Goal: Find specific page/section: Find specific page/section

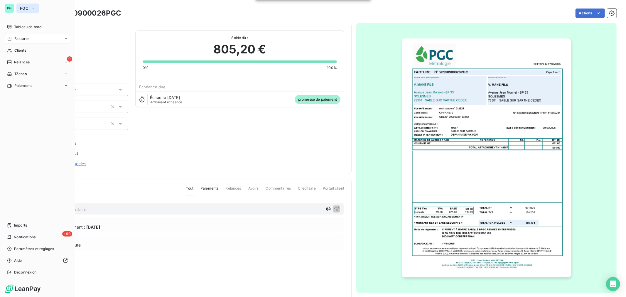
click at [29, 10] on button "PGC" at bounding box center [27, 8] width 23 height 9
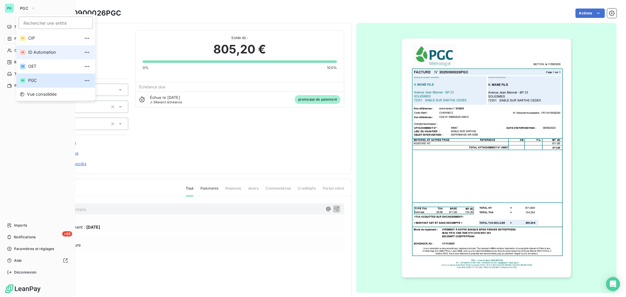
click at [41, 53] on span "ID Automation" at bounding box center [54, 52] width 52 height 6
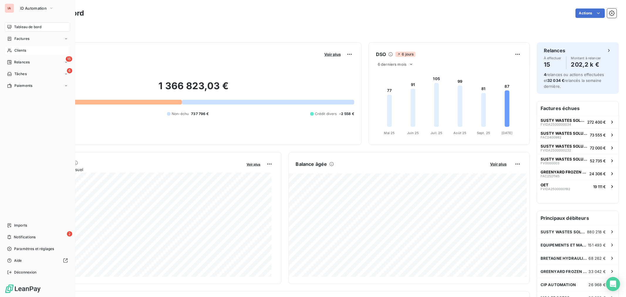
click at [25, 53] on div "Clients" at bounding box center [37, 50] width 65 height 9
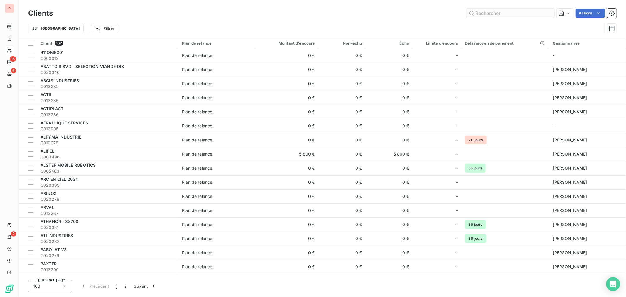
click at [512, 16] on input "text" at bounding box center [511, 13] width 88 height 9
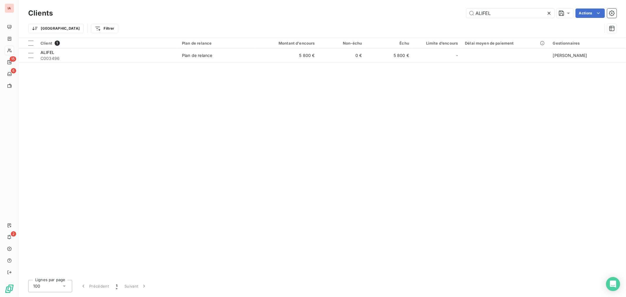
type input "ALIFEL"
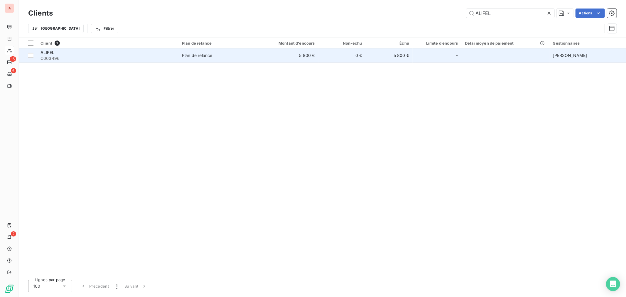
click at [286, 54] on td "5 800 €" at bounding box center [286, 55] width 63 height 14
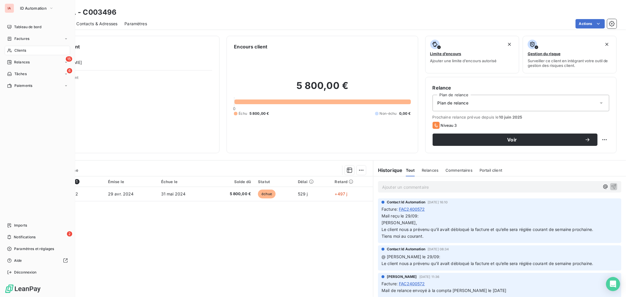
click at [33, 54] on div "Clients" at bounding box center [37, 50] width 65 height 9
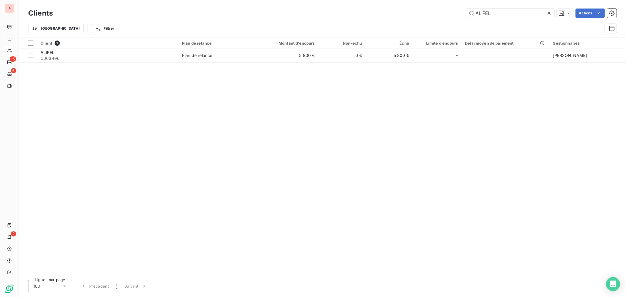
click at [462, 10] on div "ALIFEL Actions" at bounding box center [338, 13] width 557 height 9
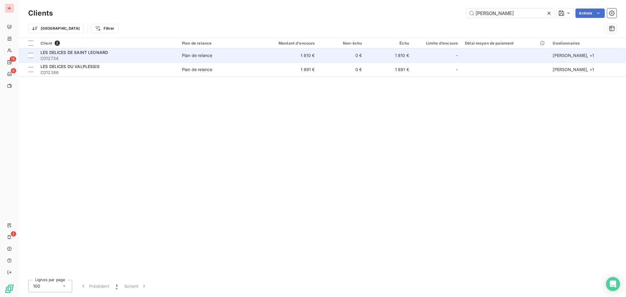
type input "[PERSON_NAME]"
click at [143, 54] on div "LES DELICES DE SAINT LEONARD" at bounding box center [108, 53] width 134 height 6
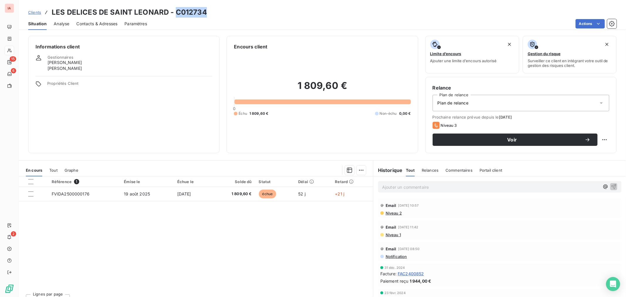
drag, startPoint x: 204, startPoint y: 13, endPoint x: 174, endPoint y: 16, distance: 30.4
click at [174, 16] on h3 "LES DELICES DE SAINT LEONARD - C012734" at bounding box center [129, 12] width 155 height 11
copy h3 "C012734"
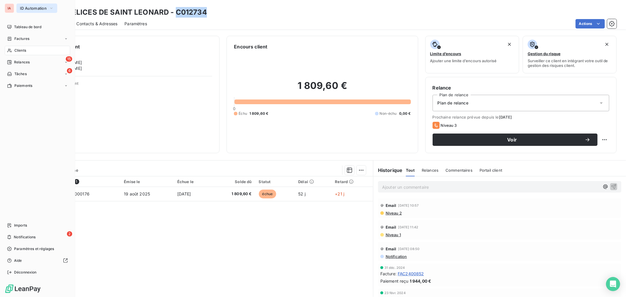
click at [21, 9] on span "ID Automation" at bounding box center [33, 8] width 27 height 5
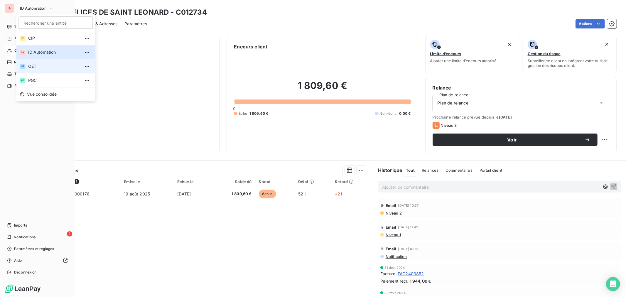
click at [46, 68] on span "OET" at bounding box center [54, 66] width 52 height 6
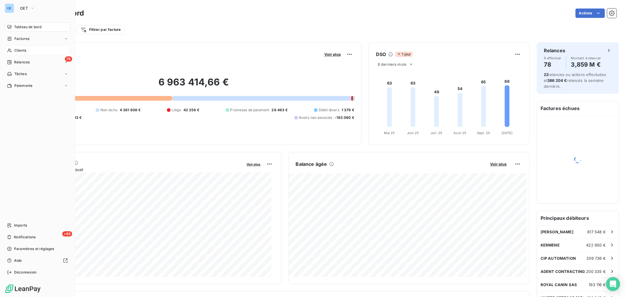
click at [33, 49] on div "Clients" at bounding box center [37, 50] width 65 height 9
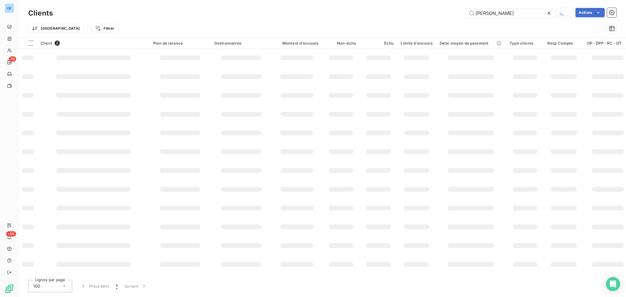
drag, startPoint x: 515, startPoint y: 10, endPoint x: 418, endPoint y: -5, distance: 97.8
click at [418, 0] on html "OE 78 +99 Clients [PERSON_NAME] Actions Trier Filtrer Client 2 Plan de relance …" at bounding box center [313, 148] width 626 height 297
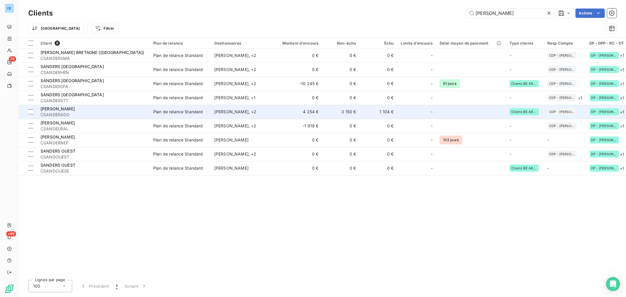
type input "[PERSON_NAME]"
click at [365, 117] on td "1 104 €" at bounding box center [379, 112] width 38 height 14
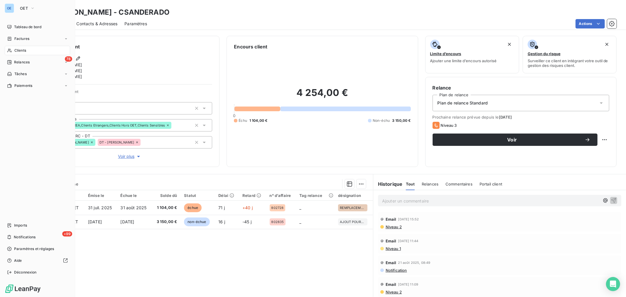
click at [16, 49] on span "Clients" at bounding box center [20, 50] width 12 height 5
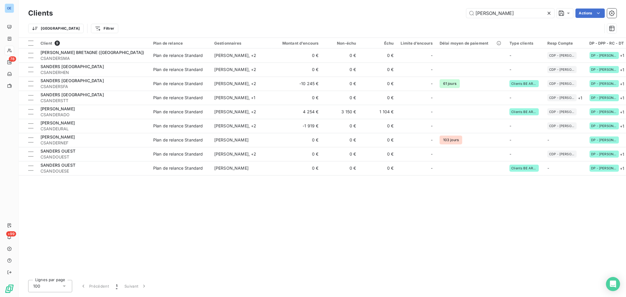
drag, startPoint x: 507, startPoint y: 9, endPoint x: 423, endPoint y: 11, distance: 84.0
click at [424, 11] on div "SANDERS Actions" at bounding box center [338, 13] width 557 height 9
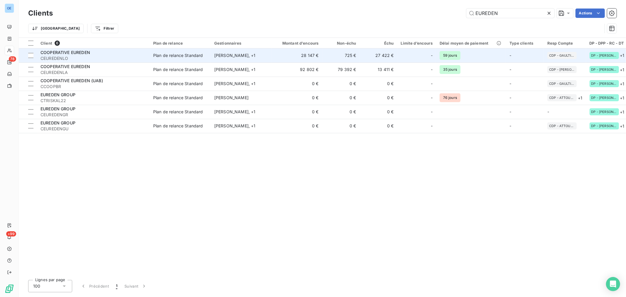
type input "EUREDEN"
click at [268, 59] on td "[PERSON_NAME] , + 1" at bounding box center [241, 55] width 61 height 14
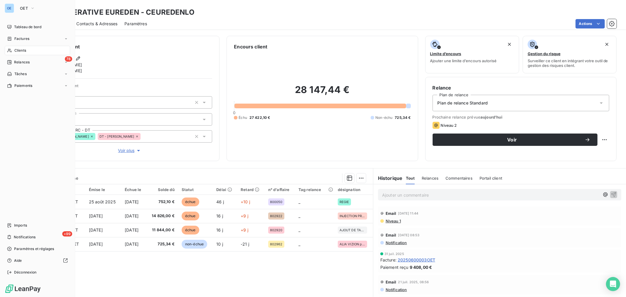
click at [22, 52] on span "Clients" at bounding box center [20, 50] width 12 height 5
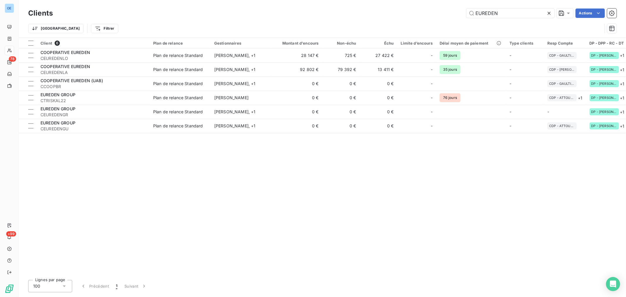
click at [418, 0] on html "OE 78 +99 Clients EUREDEN Actions Trier Filtrer Client 6 Plan de relance Gestio…" at bounding box center [313, 148] width 626 height 297
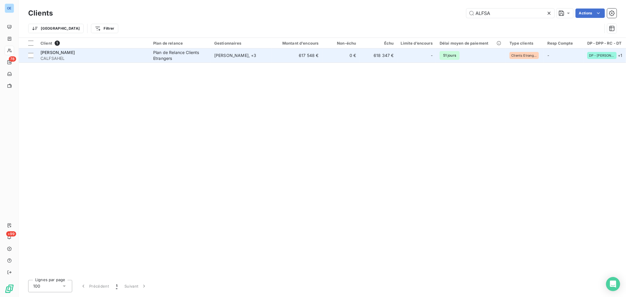
type input "ALFSA"
click at [102, 62] on td "[PERSON_NAME]" at bounding box center [93, 55] width 113 height 14
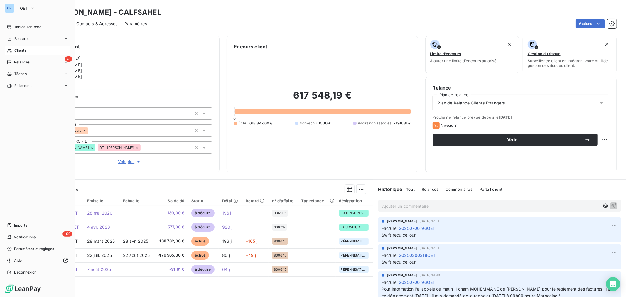
click at [24, 50] on span "Clients" at bounding box center [20, 50] width 12 height 5
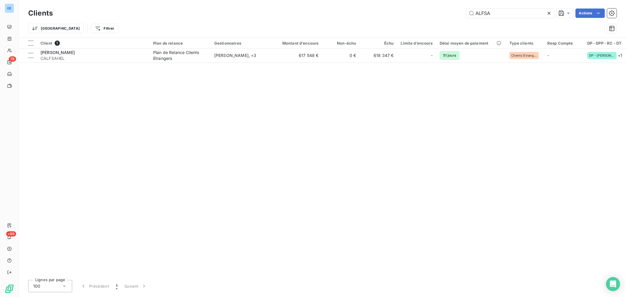
drag, startPoint x: 496, startPoint y: 16, endPoint x: 441, endPoint y: 7, distance: 56.0
click at [465, 9] on div "ALFSA Actions" at bounding box center [338, 13] width 557 height 9
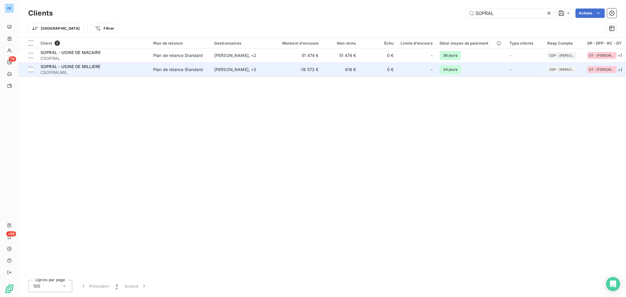
type input "SOPRAL"
click at [358, 74] on td "618 €" at bounding box center [341, 70] width 38 height 14
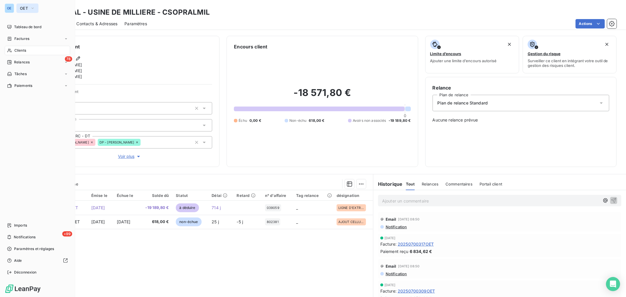
click at [27, 8] on span "OET" at bounding box center [24, 8] width 8 height 5
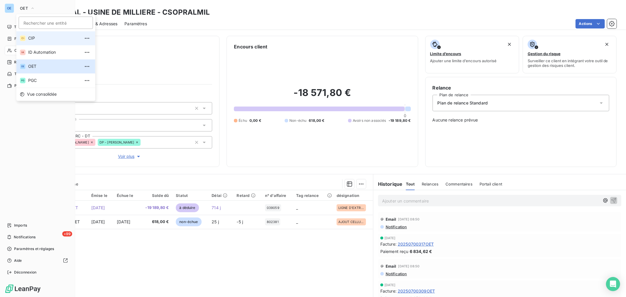
click at [43, 41] on li "CI CIP" at bounding box center [55, 38] width 79 height 14
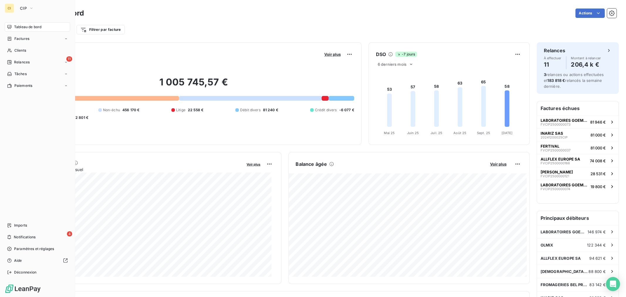
click at [33, 56] on nav "Tableau de bord Factures Clients 11 Relances Tâches Paiements" at bounding box center [37, 56] width 65 height 68
click at [33, 51] on div "Clients" at bounding box center [37, 50] width 65 height 9
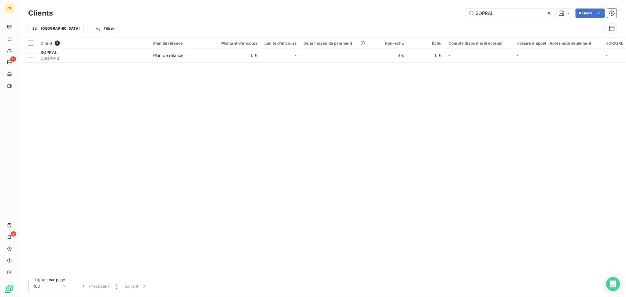
drag, startPoint x: 506, startPoint y: 15, endPoint x: 442, endPoint y: 15, distance: 64.3
click at [442, 15] on div "SOPRAL Actions" at bounding box center [338, 13] width 557 height 9
type input "GOEM"
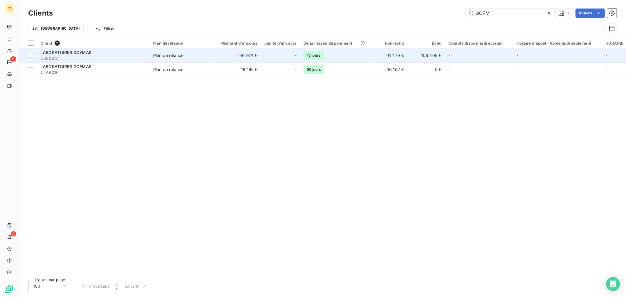
drag, startPoint x: 264, startPoint y: 55, endPoint x: 267, endPoint y: 57, distance: 3.4
click at [264, 55] on td "-" at bounding box center [280, 55] width 39 height 14
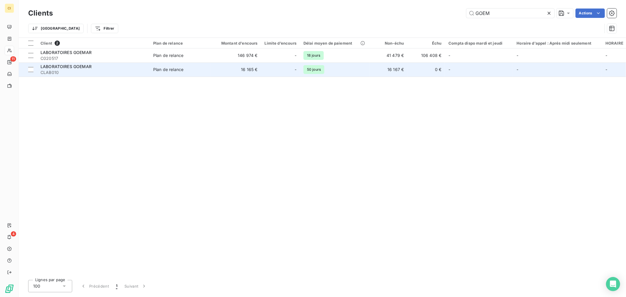
click at [334, 70] on td "50 jours" at bounding box center [335, 70] width 70 height 14
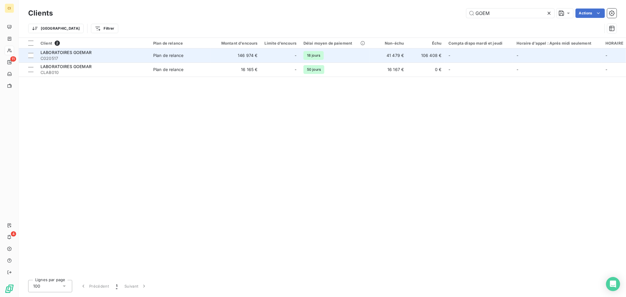
click at [244, 59] on td "146 974 €" at bounding box center [236, 55] width 51 height 14
